Goal: Information Seeking & Learning: Learn about a topic

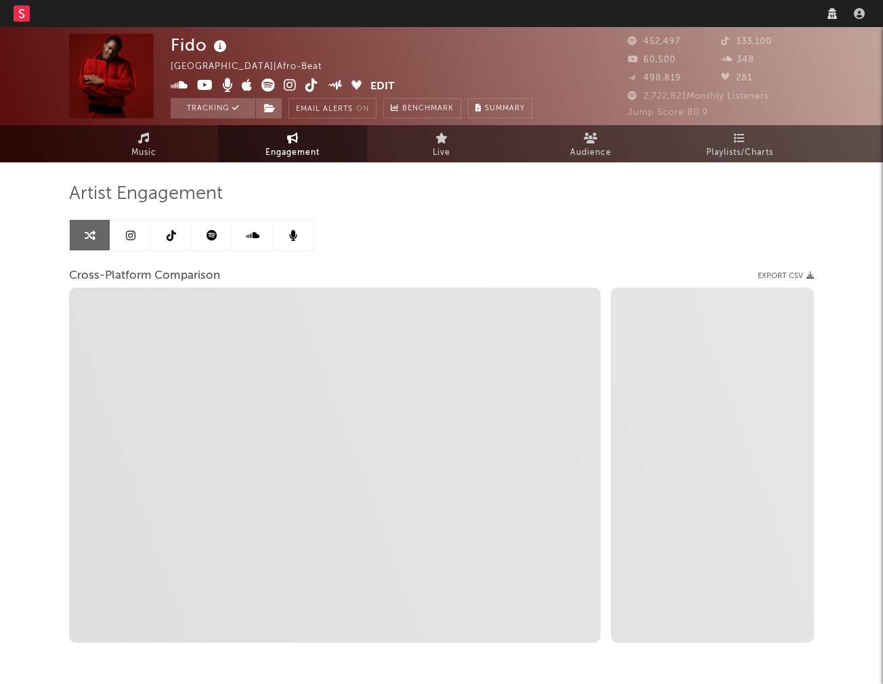
select select "1w"
select select "1m"
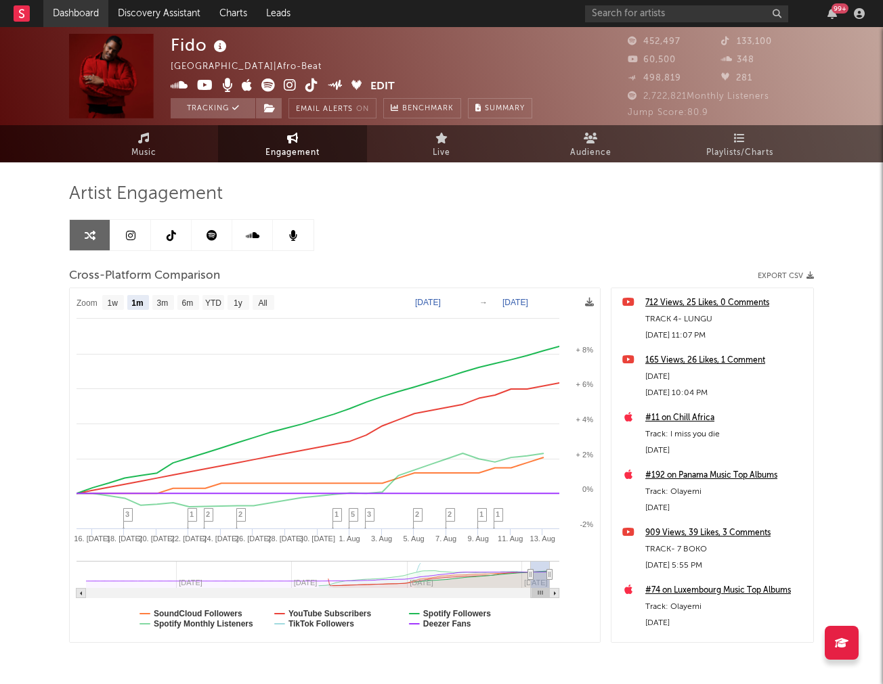
click at [84, 22] on link "Dashboard" at bounding box center [75, 13] width 65 height 27
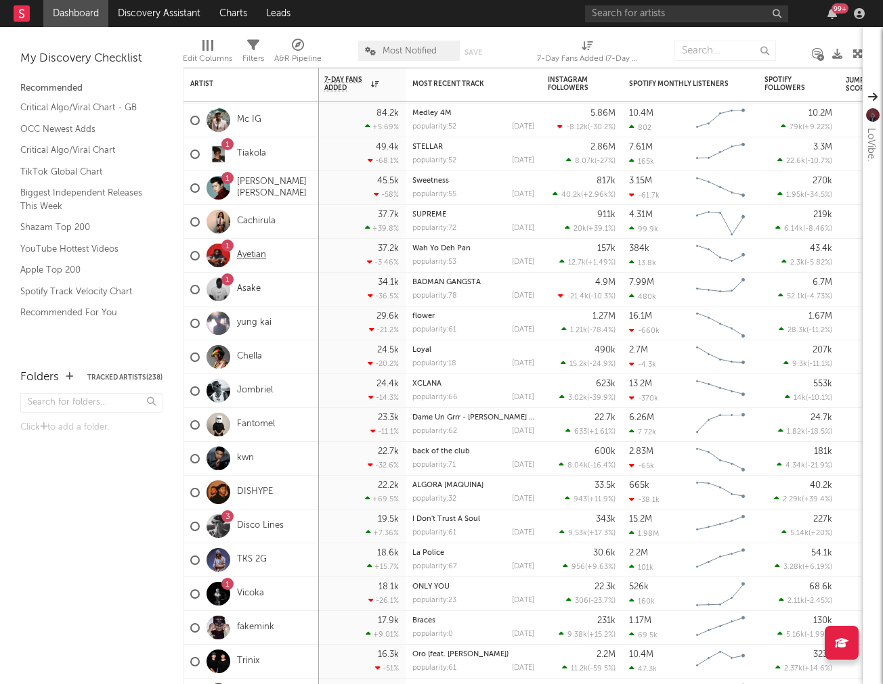
click at [259, 256] on link "Ayetian" at bounding box center [251, 256] width 29 height 12
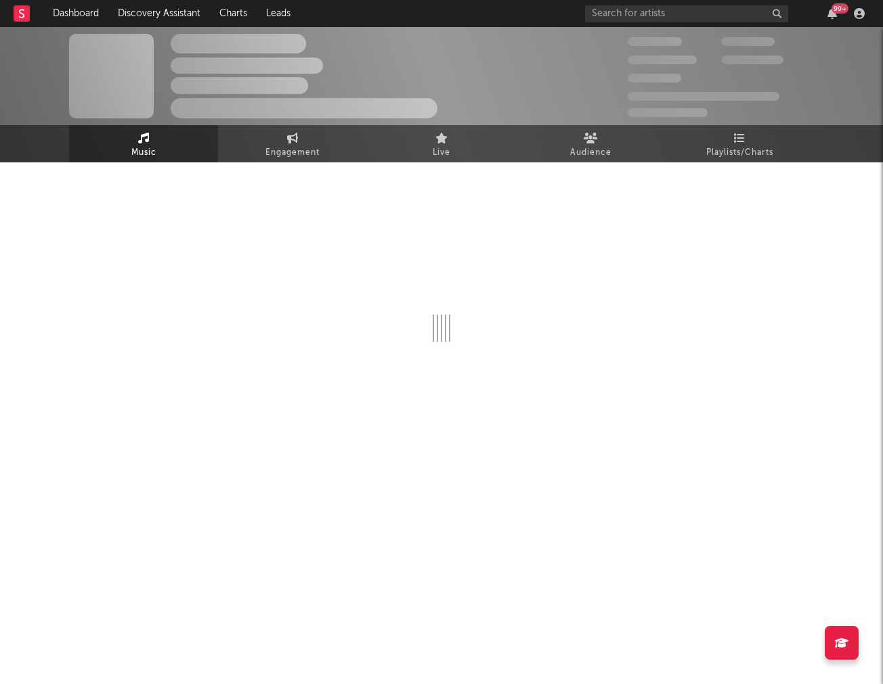
select select "6m"
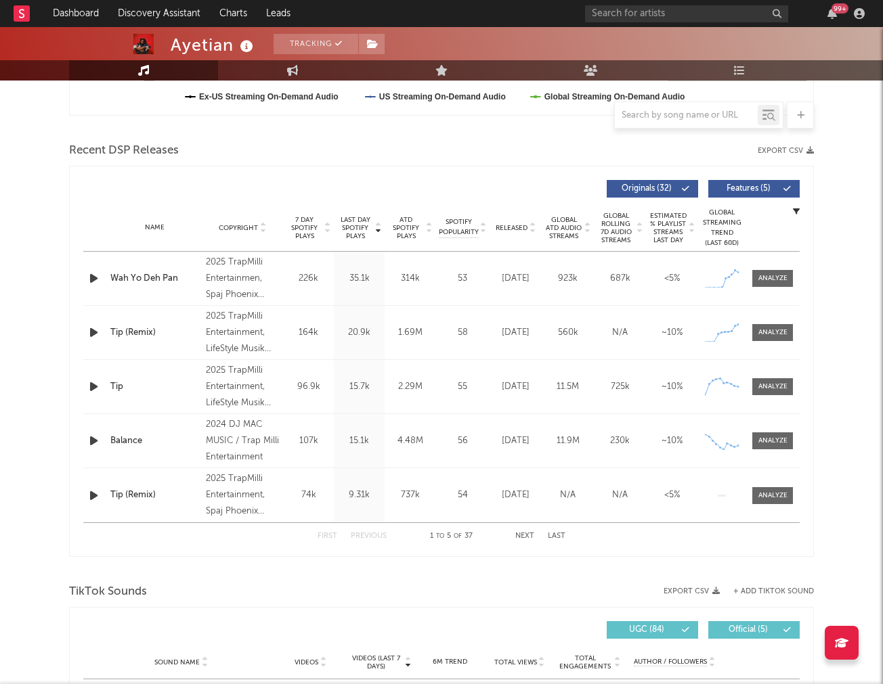
scroll to position [419, 0]
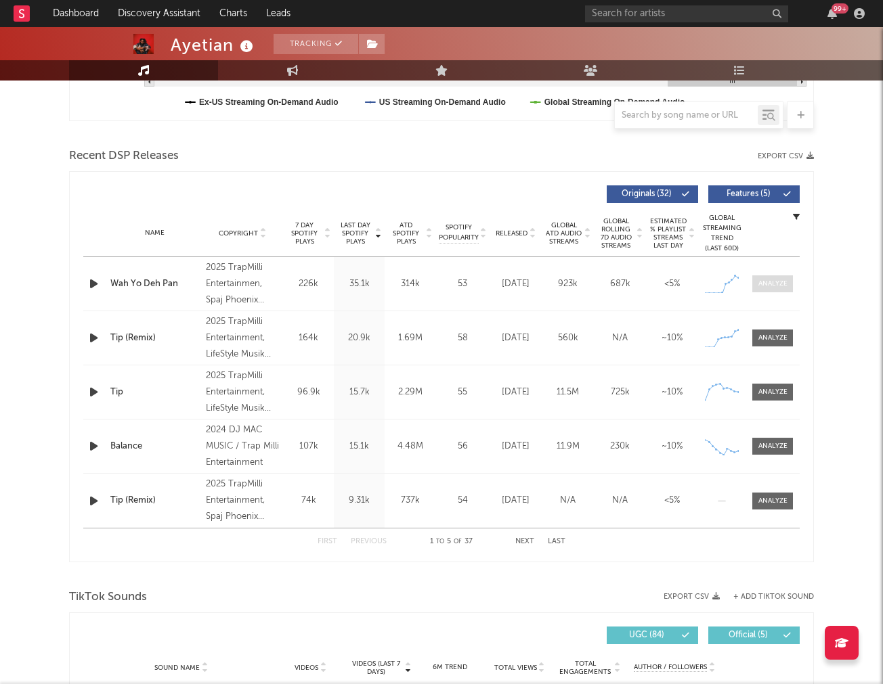
click at [782, 287] on div at bounding box center [772, 284] width 29 height 10
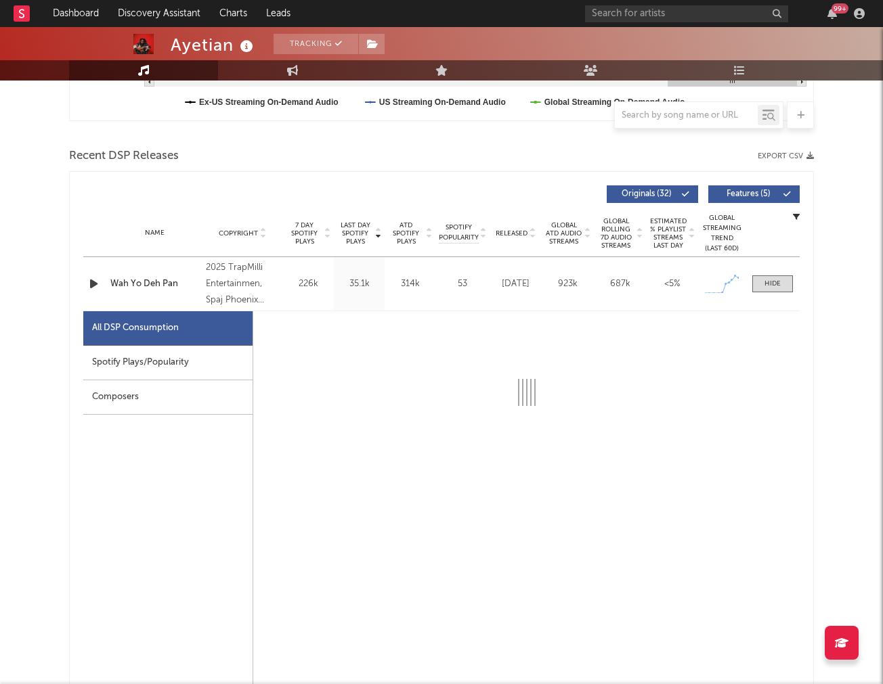
click at [126, 351] on div "Spotify Plays/Popularity" at bounding box center [167, 363] width 169 height 35
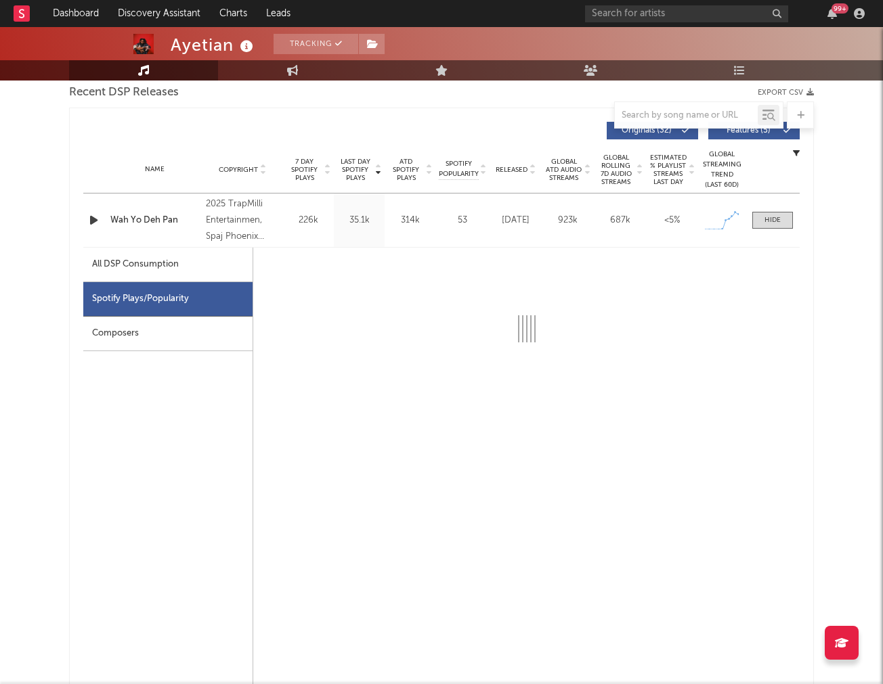
scroll to position [535, 0]
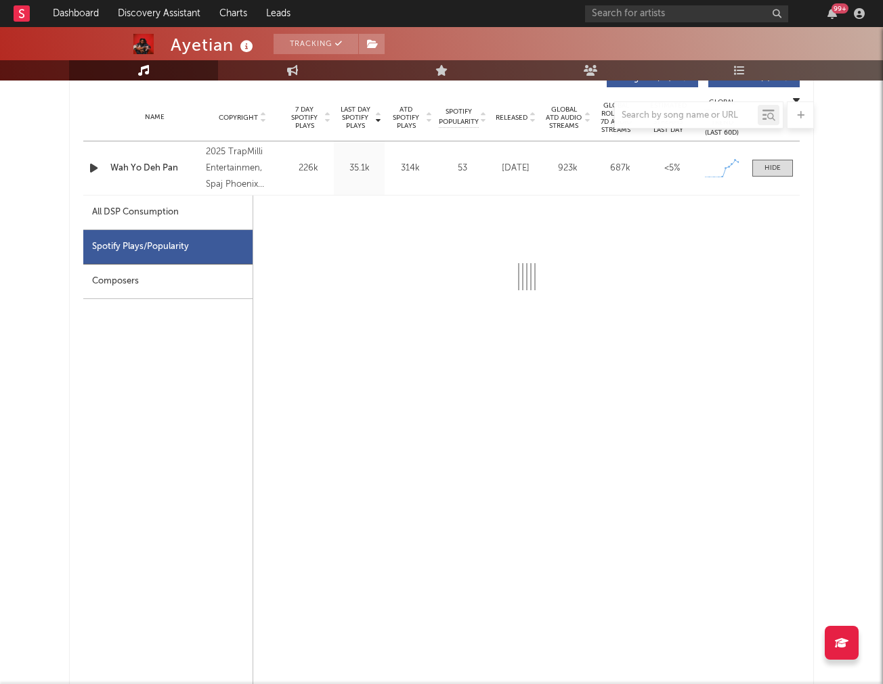
select select "1w"
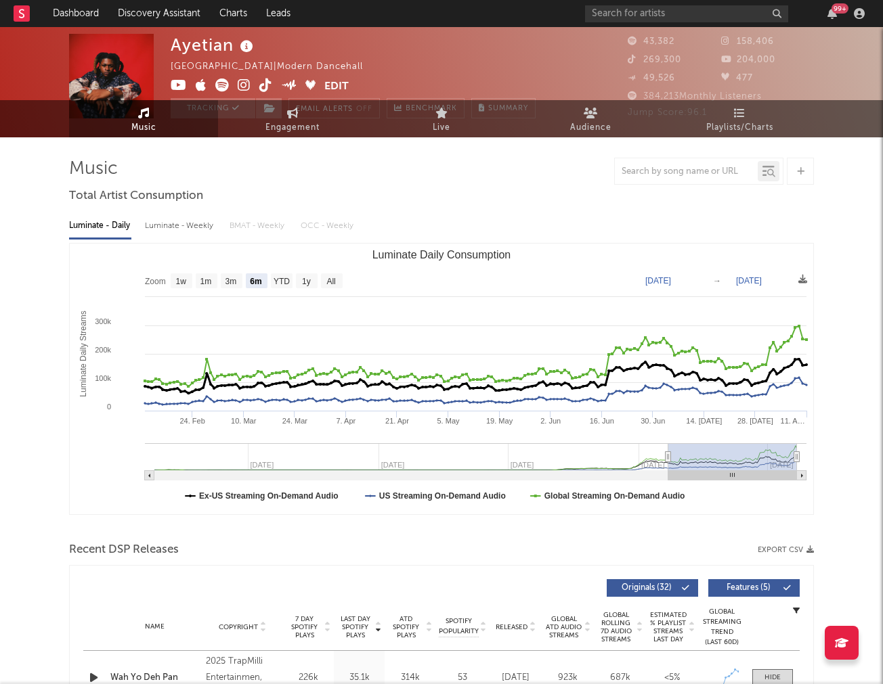
scroll to position [0, 0]
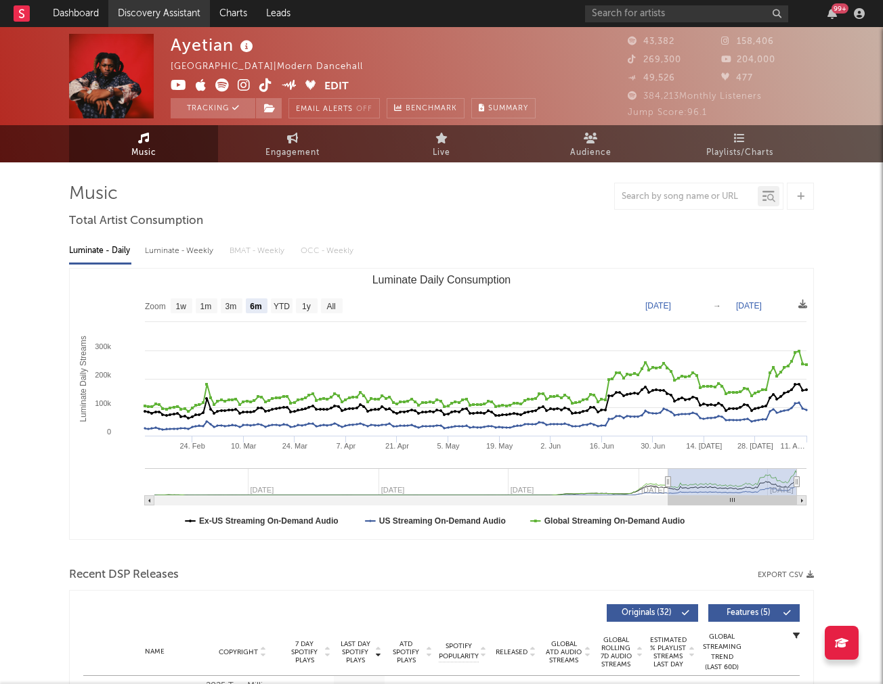
click at [140, 12] on link "Discovery Assistant" at bounding box center [159, 13] width 102 height 27
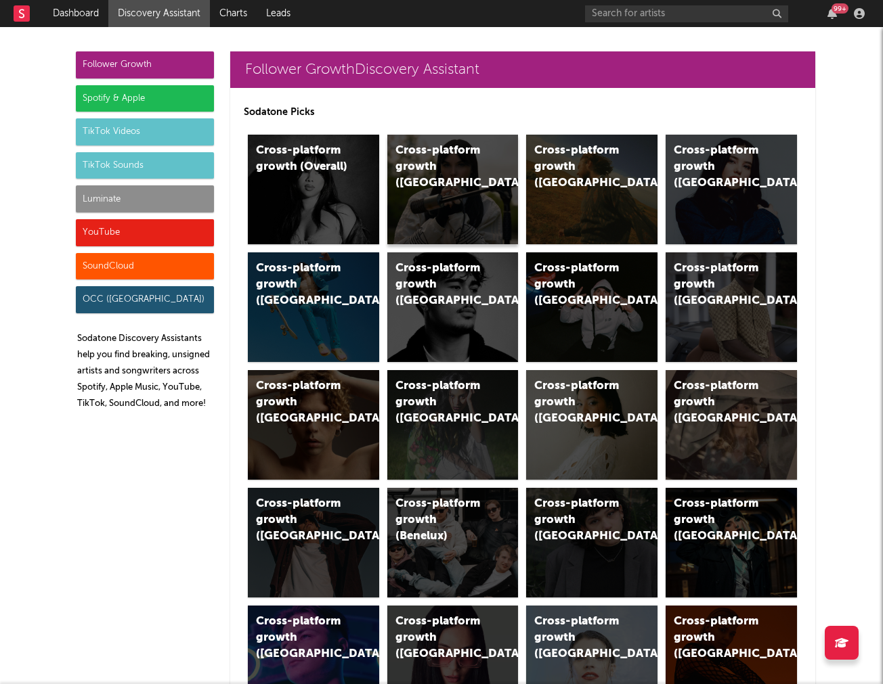
click at [440, 159] on div "Cross-platform growth ([GEOGRAPHIC_DATA])" at bounding box center [441, 167] width 92 height 49
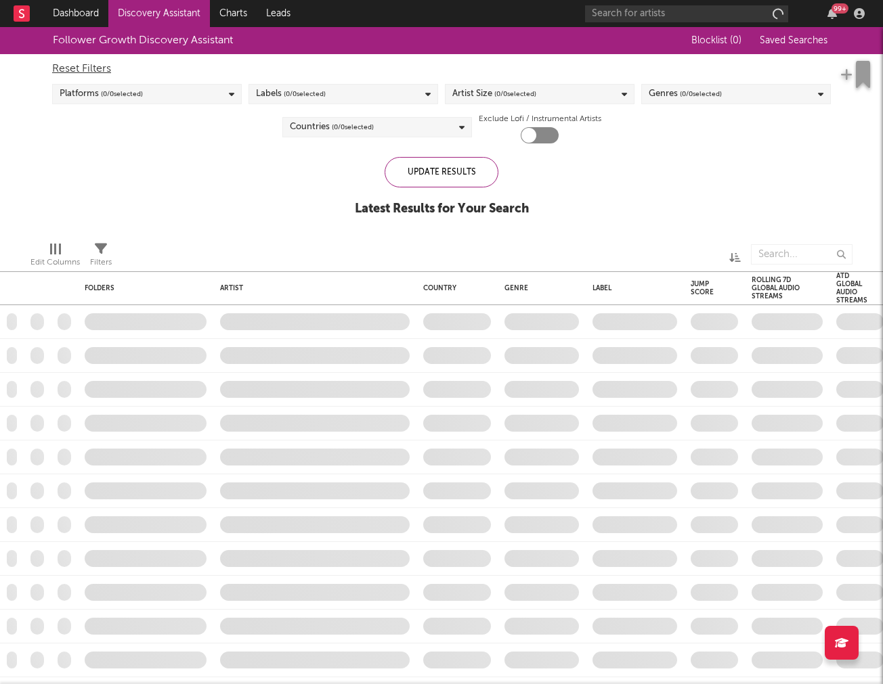
checkbox input "true"
